Goal: Contribute content: Contribute content

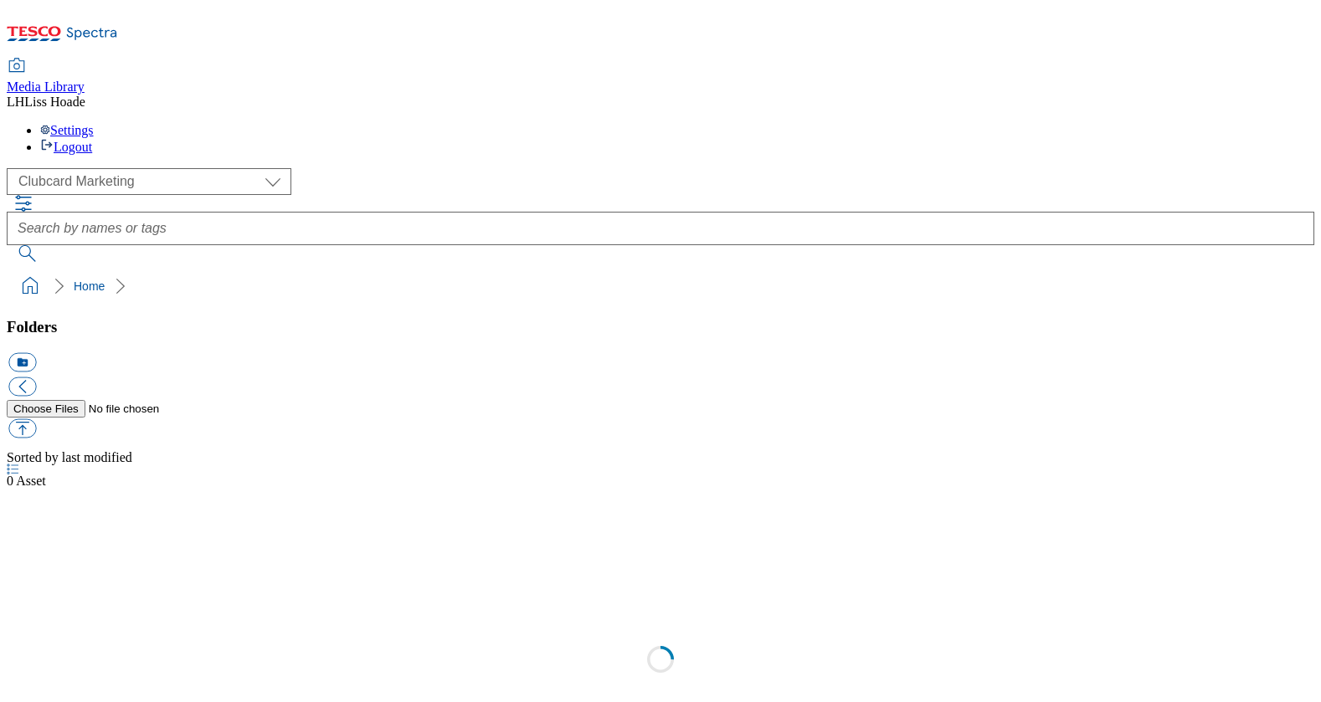
scroll to position [1, 0]
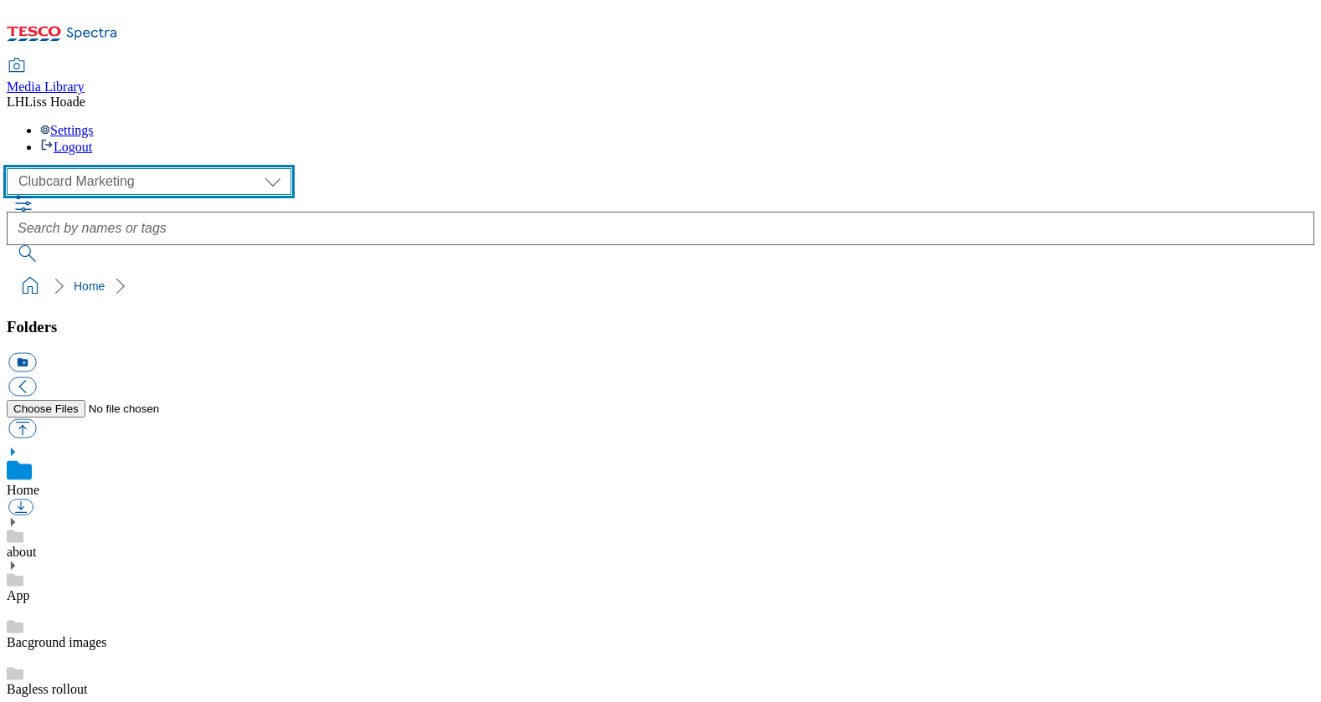
click at [158, 168] on select "Clubcard Marketing Dotcom UK GHS Marketing UK GHS Product UK GHS ROI" at bounding box center [149, 181] width 285 height 27
select select "flare-ghs-mktg"
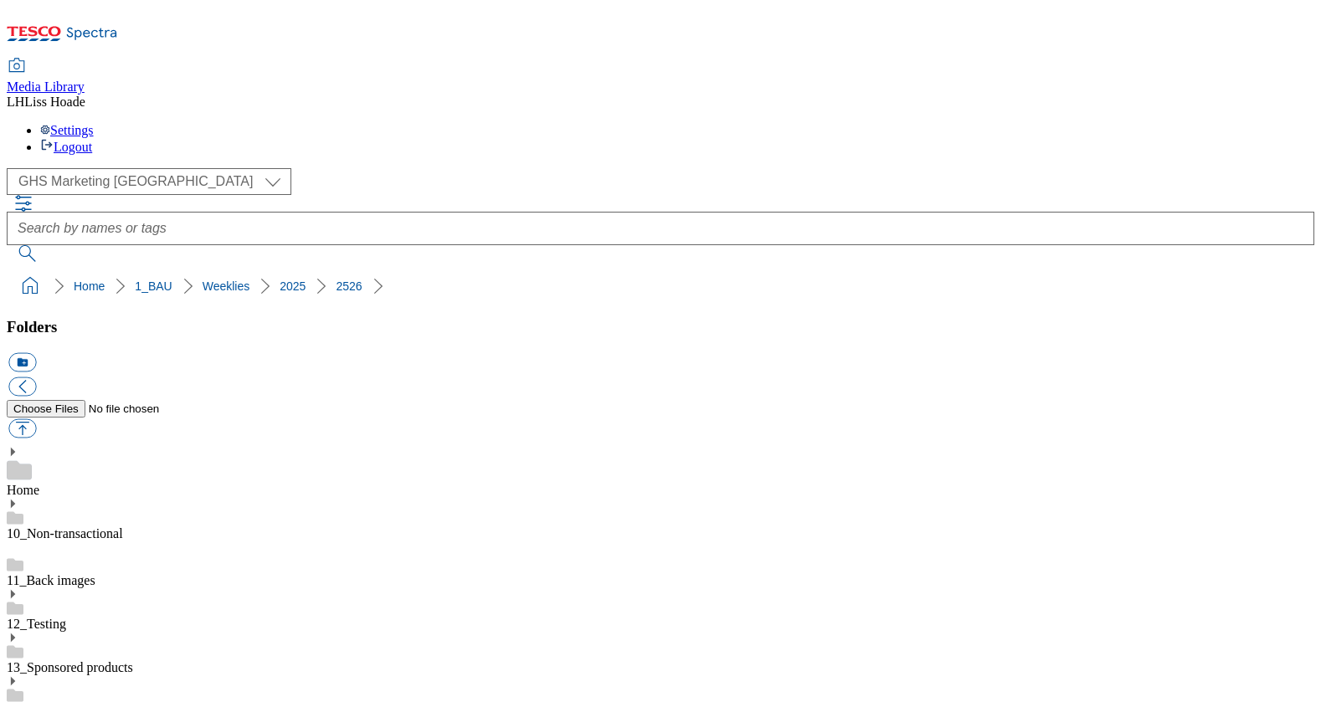
click at [36, 419] on button "button" at bounding box center [22, 428] width 28 height 19
type input "C:\fakepath\2526-GHP-SO-New-stamp-Tuna.jpg"
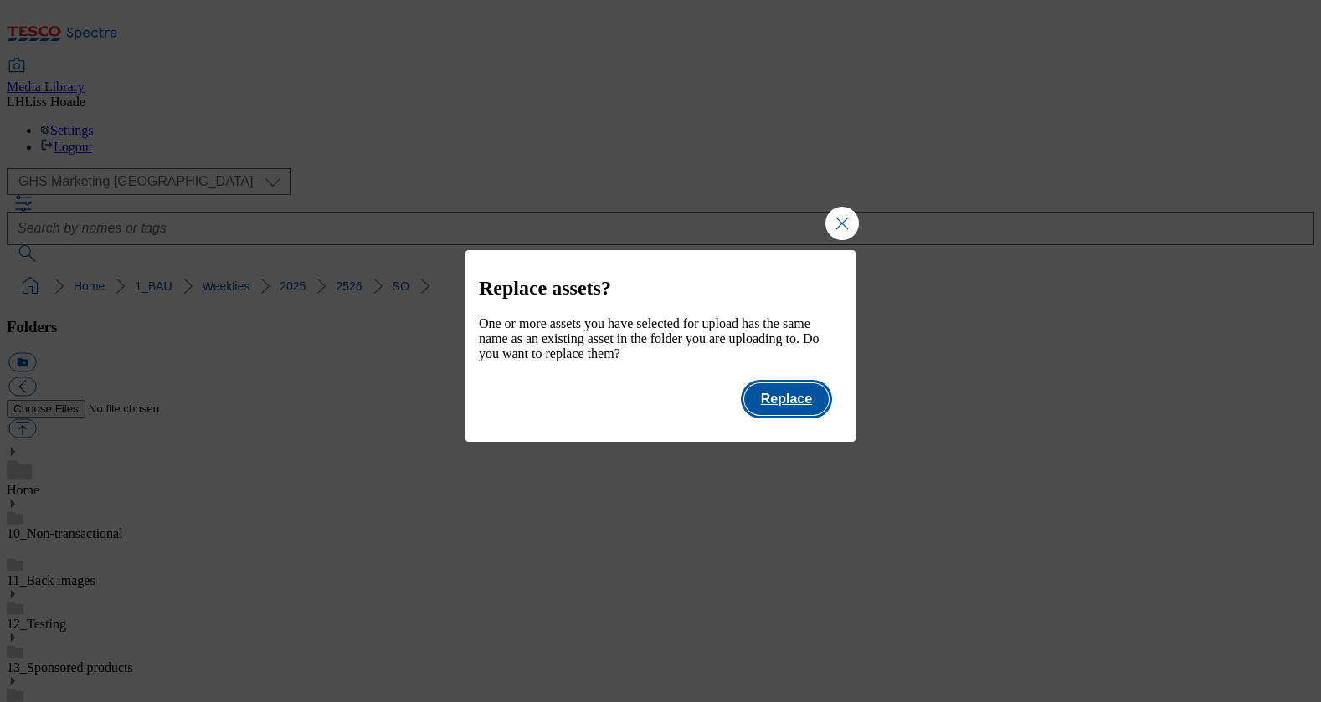
click at [768, 398] on button "Replace" at bounding box center [786, 399] width 85 height 32
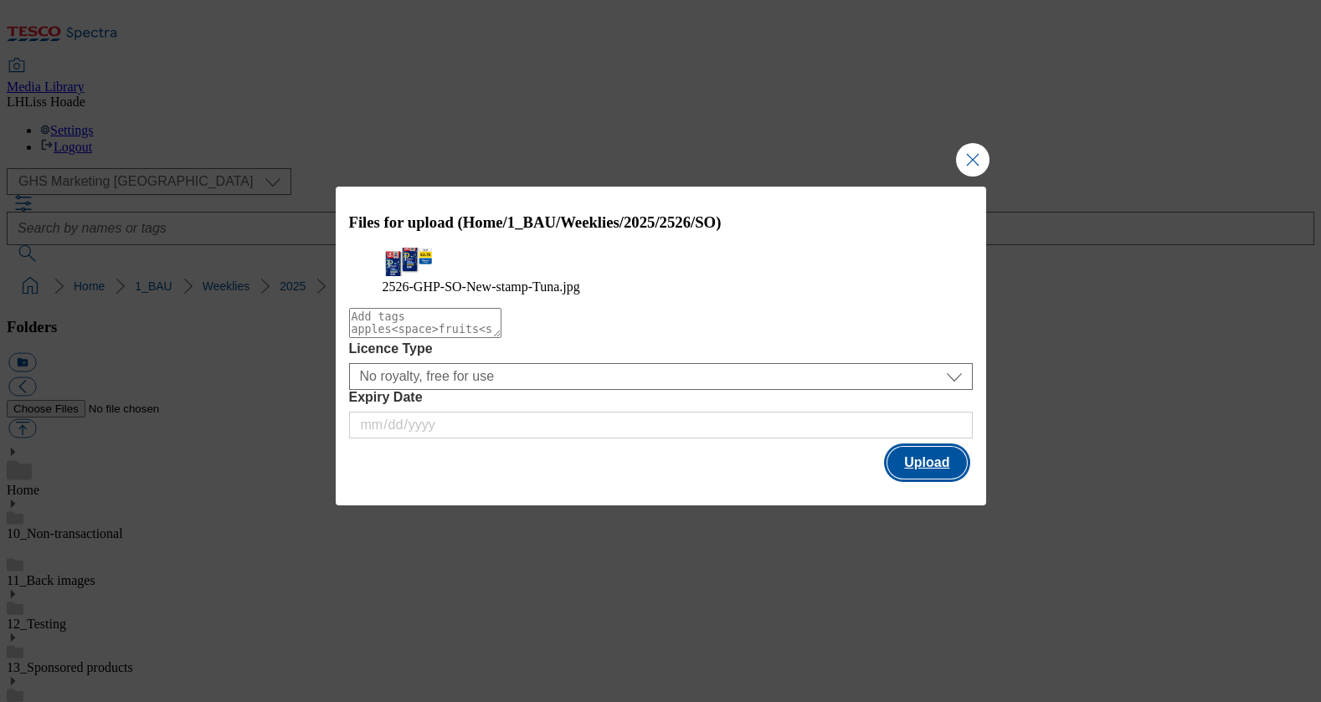
click at [928, 479] on button "Upload" at bounding box center [926, 463] width 79 height 32
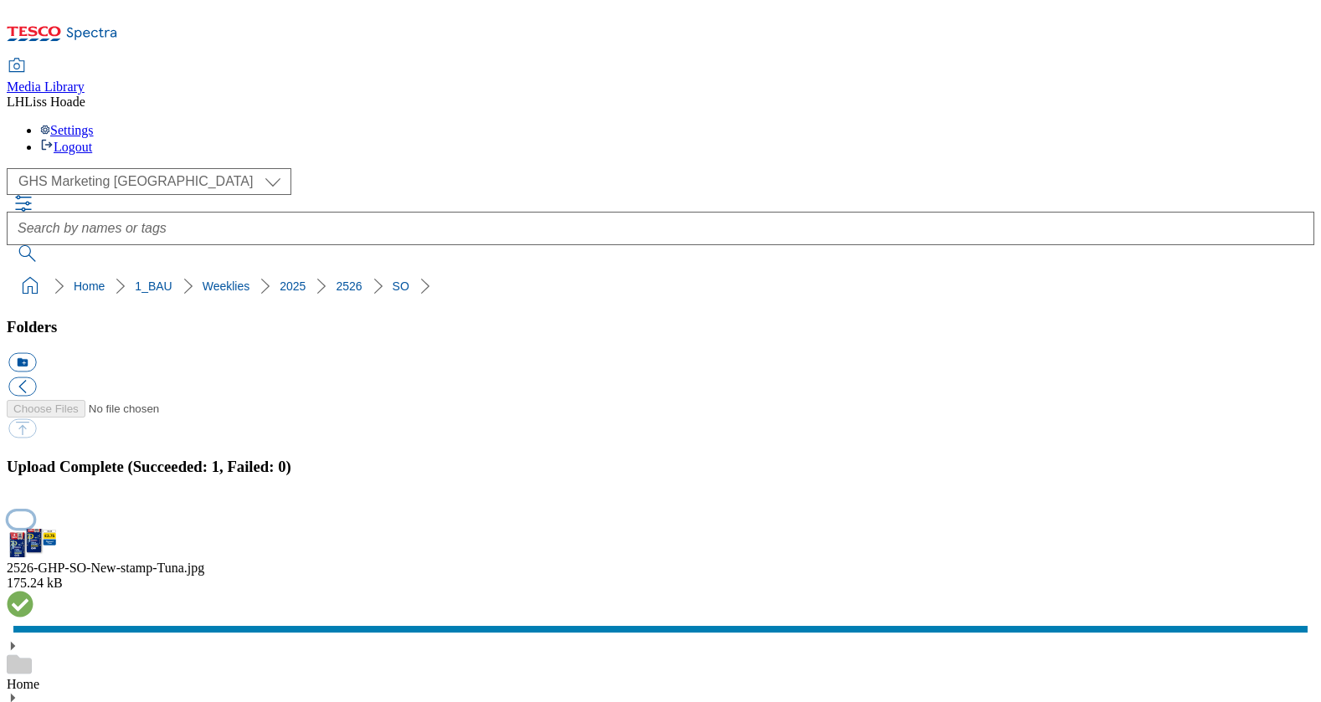
click at [33, 511] on button "button" at bounding box center [20, 519] width 25 height 16
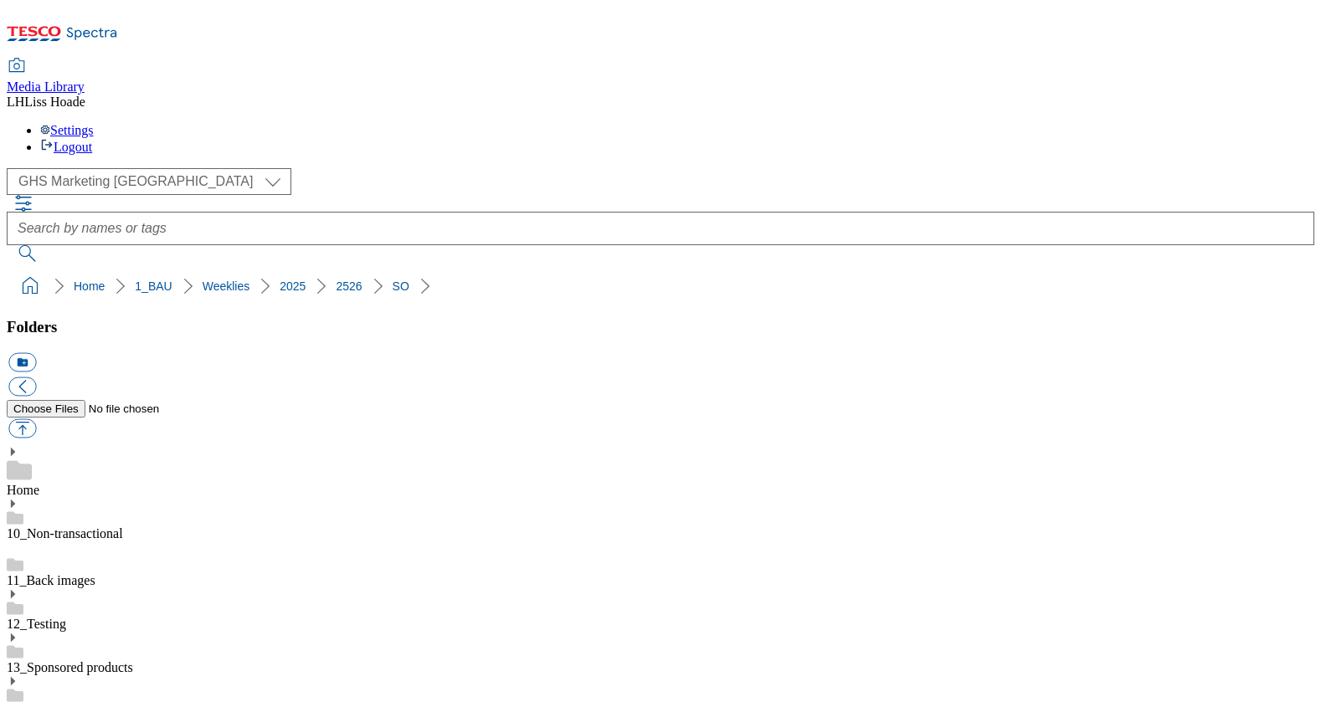
click at [36, 419] on button "button" at bounding box center [22, 428] width 28 height 19
type input "C:\fakepath\2526-GHP-SO-New-stamp-finish.jpg"
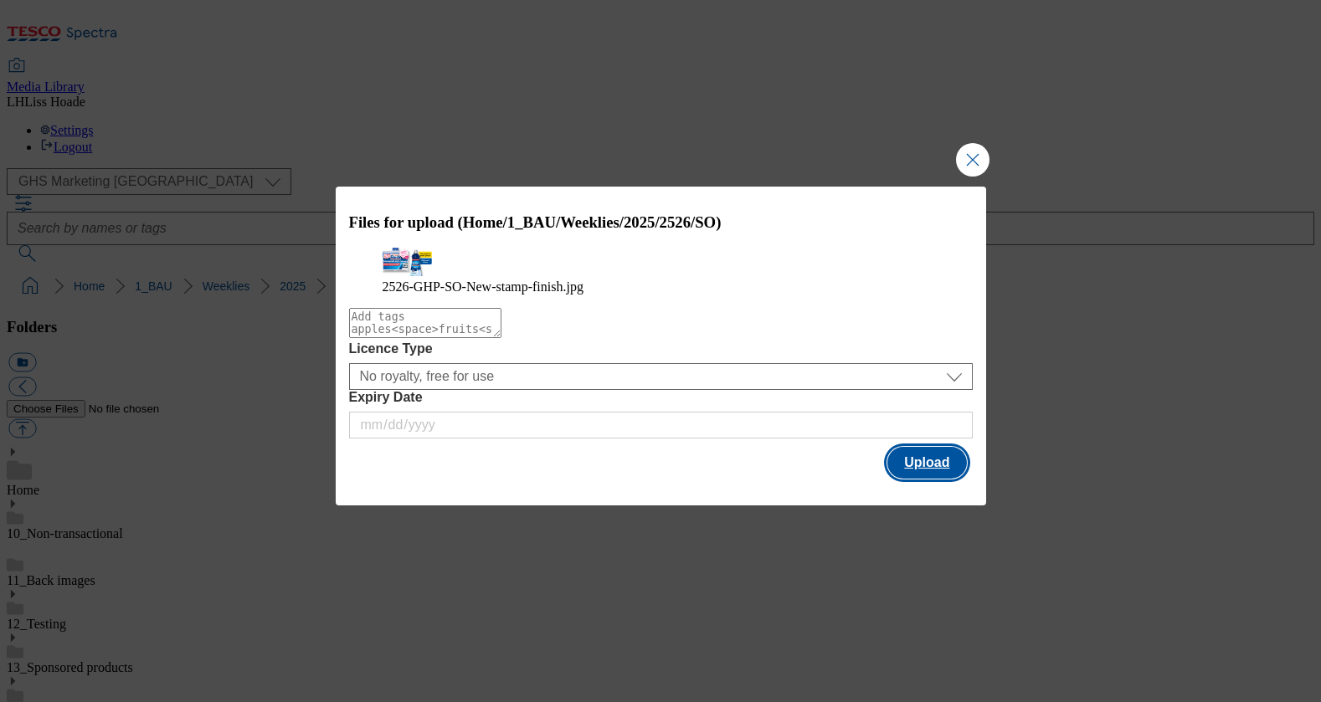
click at [942, 479] on button "Upload" at bounding box center [926, 463] width 79 height 32
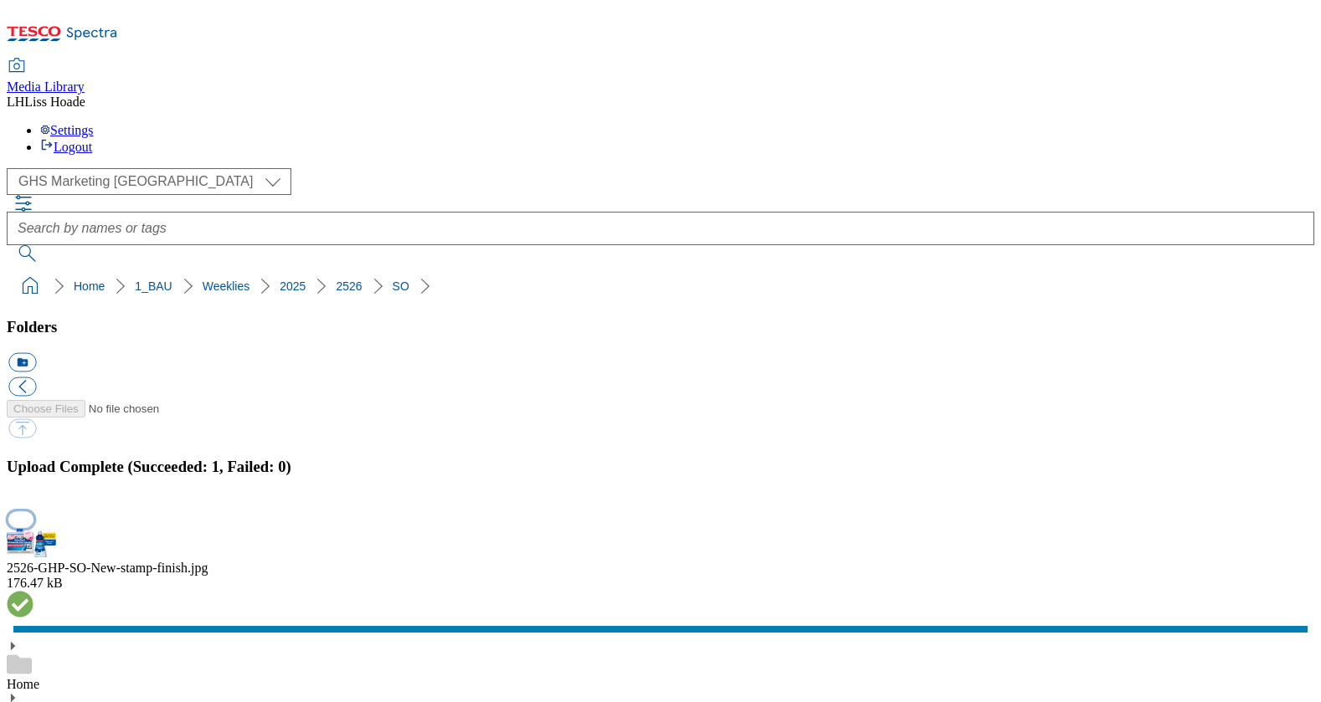
click at [33, 511] on button "button" at bounding box center [20, 519] width 25 height 16
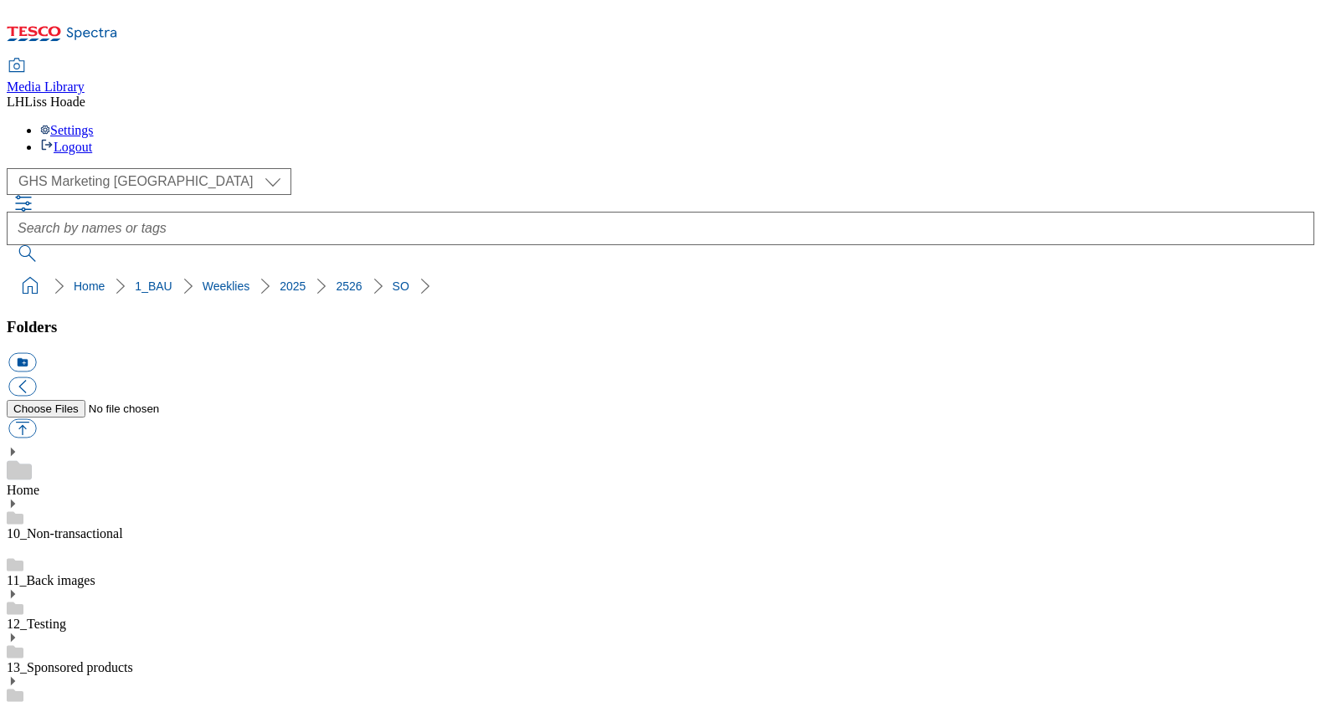
click at [36, 419] on button "button" at bounding box center [22, 428] width 28 height 19
type input "C:\fakepath\2526-GHP-SO-New-stamp-Tuna copy.jpg"
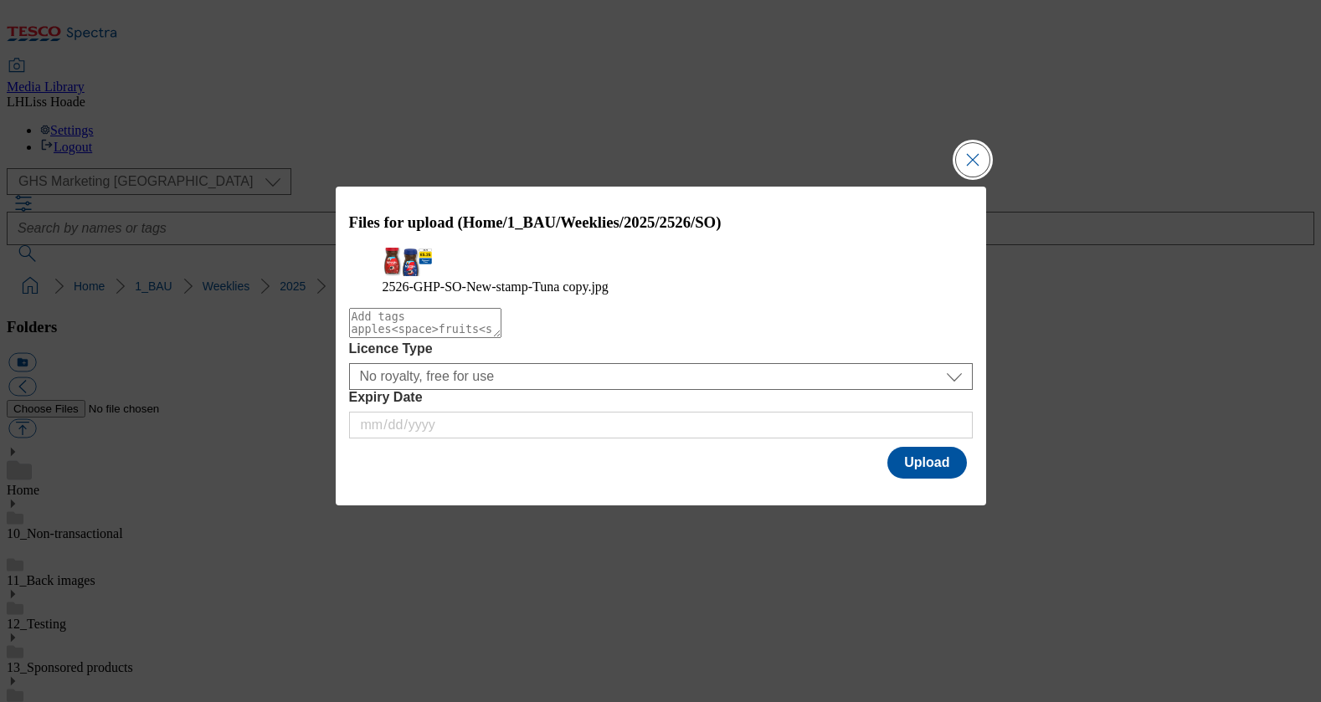
click at [974, 143] on button "Close Modal" at bounding box center [972, 159] width 33 height 33
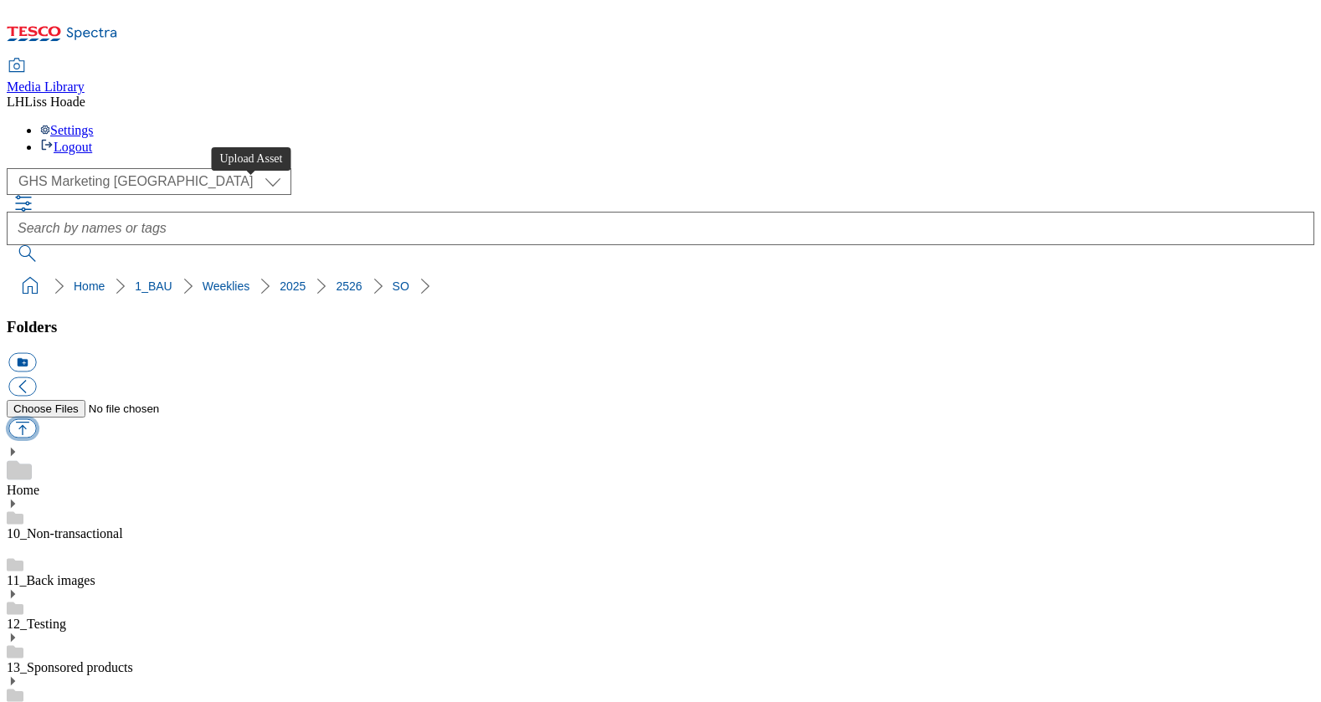
click at [36, 419] on button "button" at bounding box center [22, 428] width 28 height 19
type input "C:\fakepath\2526-GHP-SO-New-stamp-coffee.jpg"
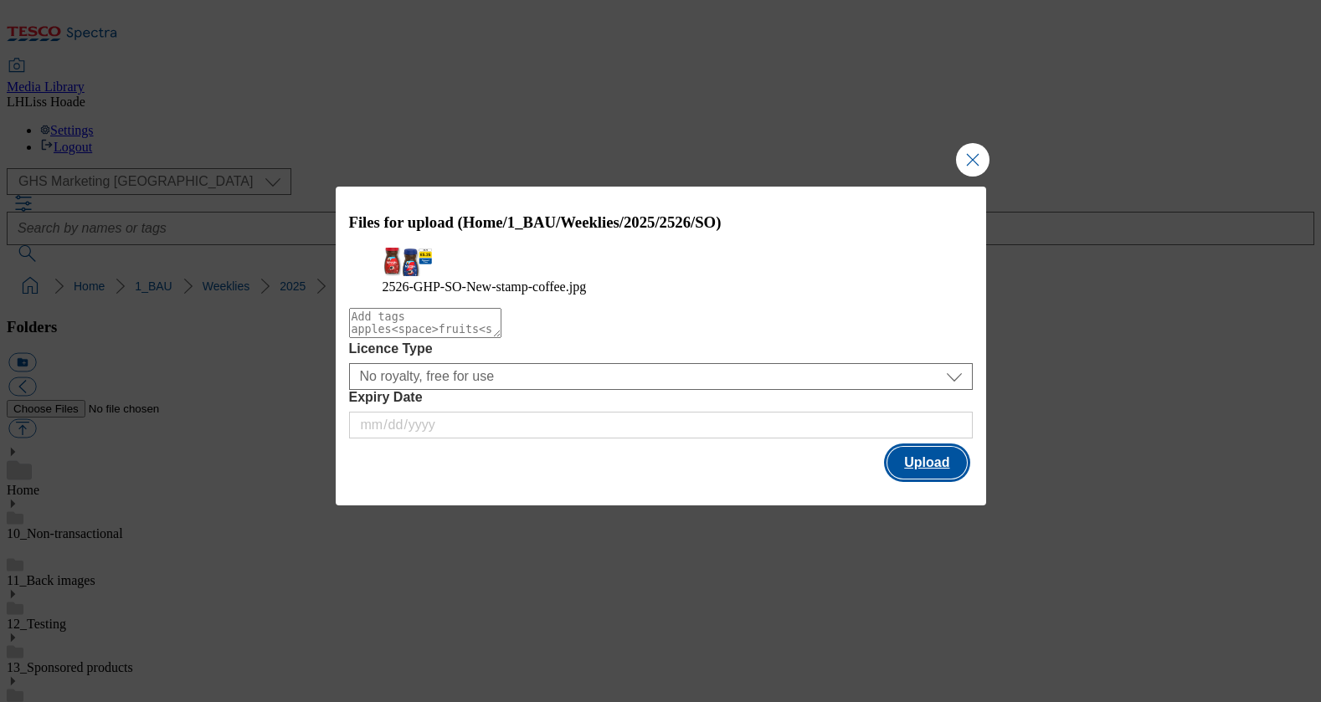
click at [937, 479] on button "Upload" at bounding box center [926, 463] width 79 height 32
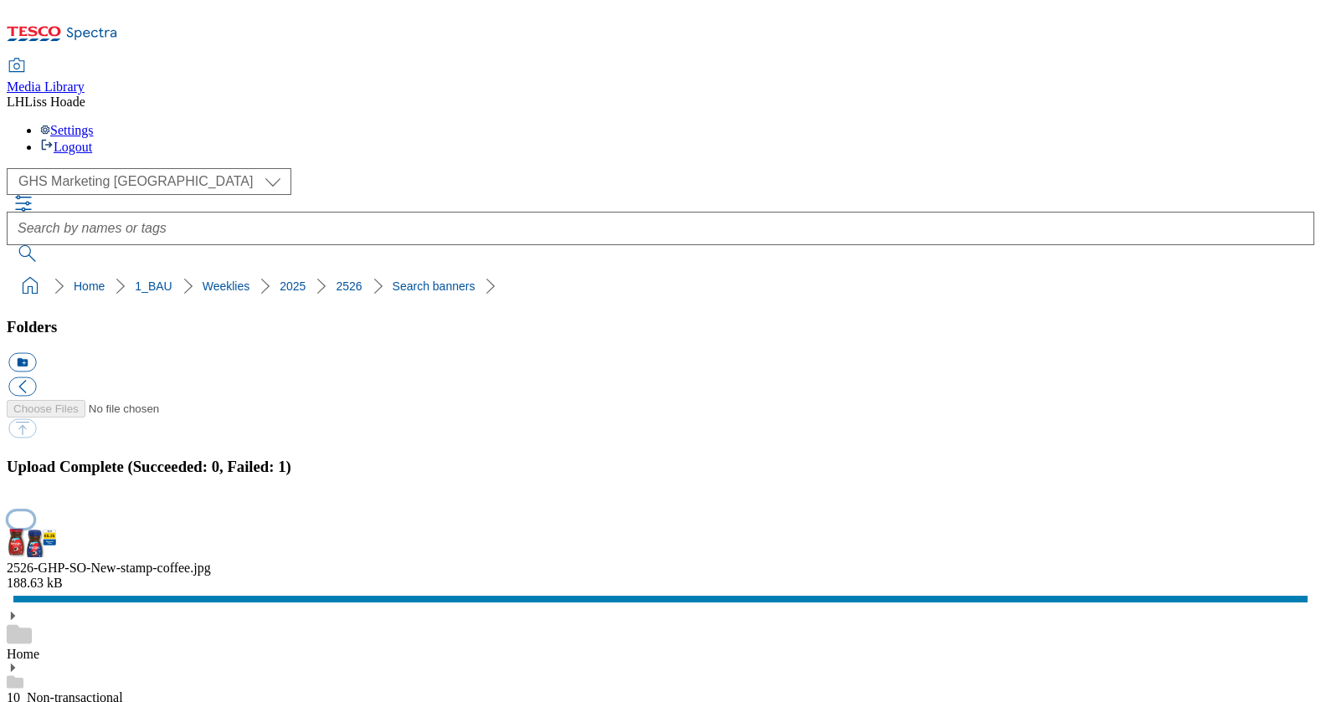
click at [33, 511] on button "button" at bounding box center [20, 519] width 25 height 16
